Goal: Task Accomplishment & Management: Manage account settings

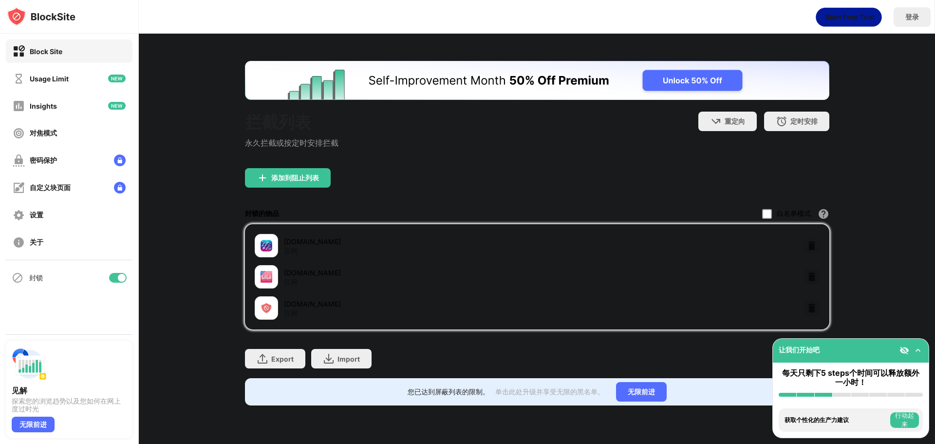
click at [657, 366] on div "Export 导出文件（仅适用于网站项目） Import 导入文件（仅适用于网站项目）" at bounding box center [537, 353] width 585 height 49
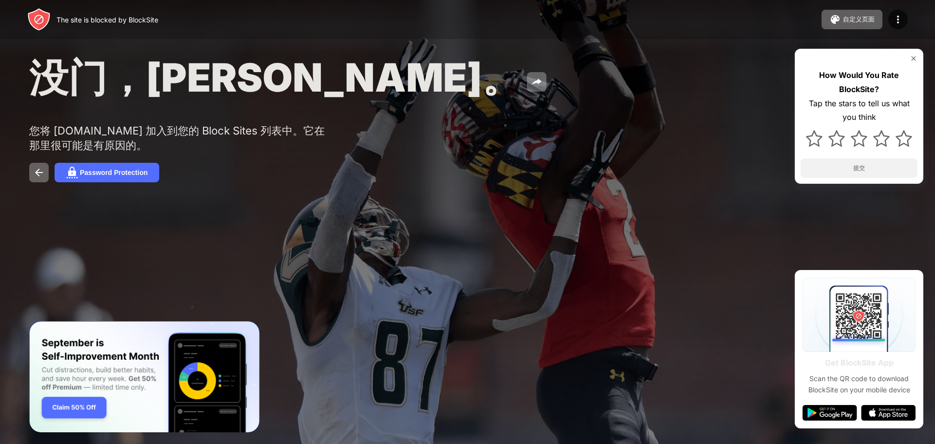
drag, startPoint x: 496, startPoint y: 215, endPoint x: 455, endPoint y: 245, distance: 50.5
click at [464, 261] on div at bounding box center [467, 222] width 935 height 444
